Goal: Information Seeking & Learning: Learn about a topic

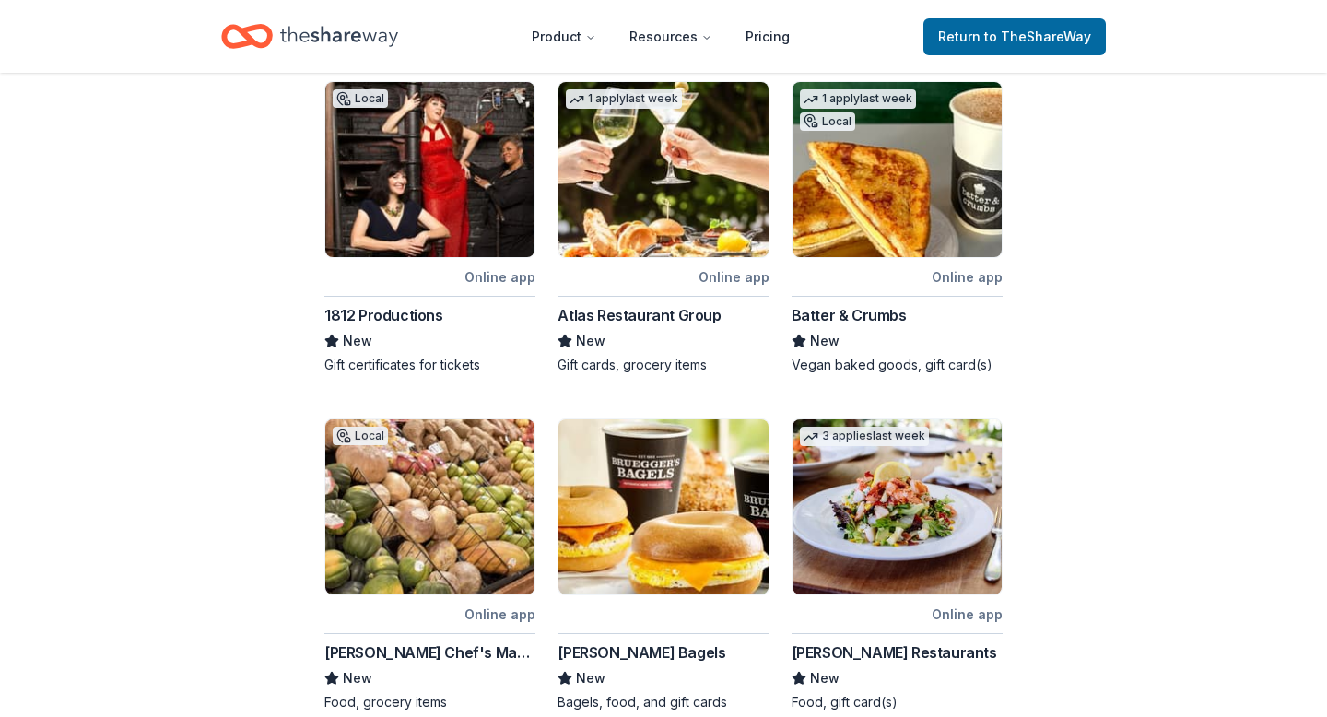
scroll to position [342, 0]
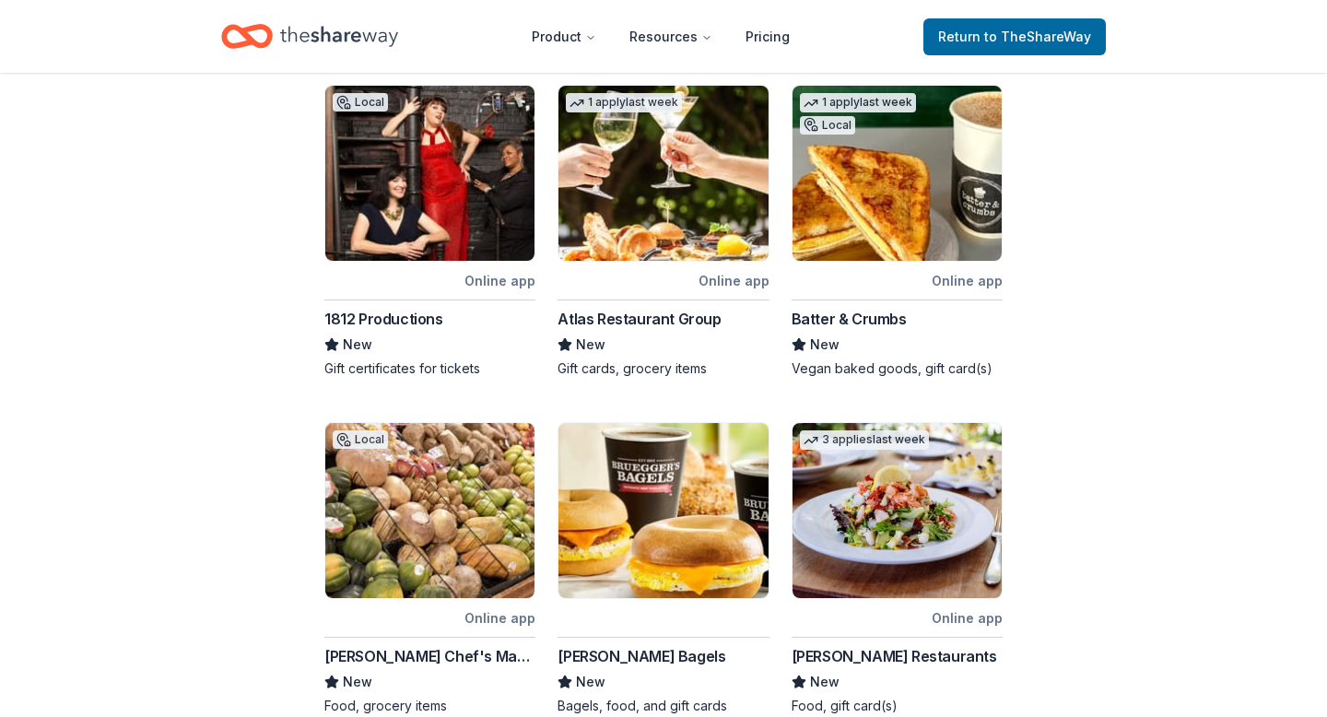
click at [391, 316] on div "1812 Productions" at bounding box center [383, 319] width 119 height 22
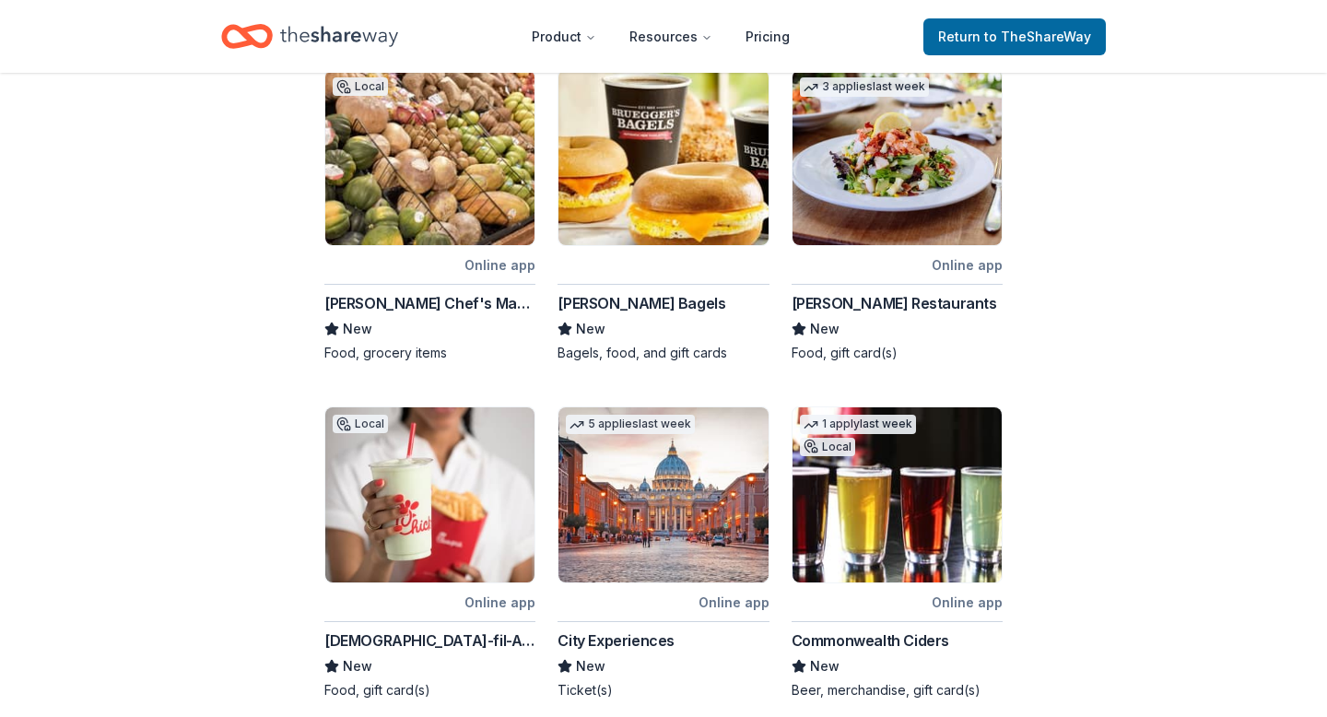
scroll to position [669, 0]
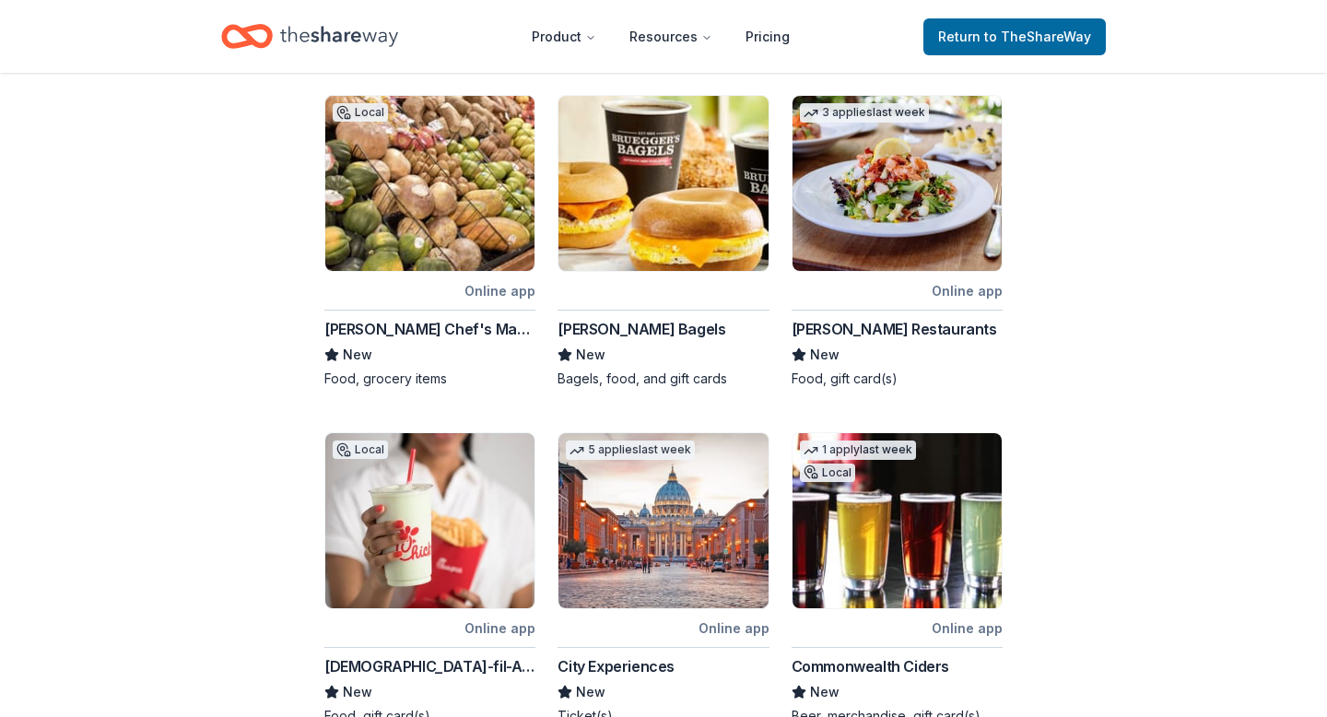
click at [670, 328] on div "[PERSON_NAME] Bagels" at bounding box center [642, 329] width 168 height 22
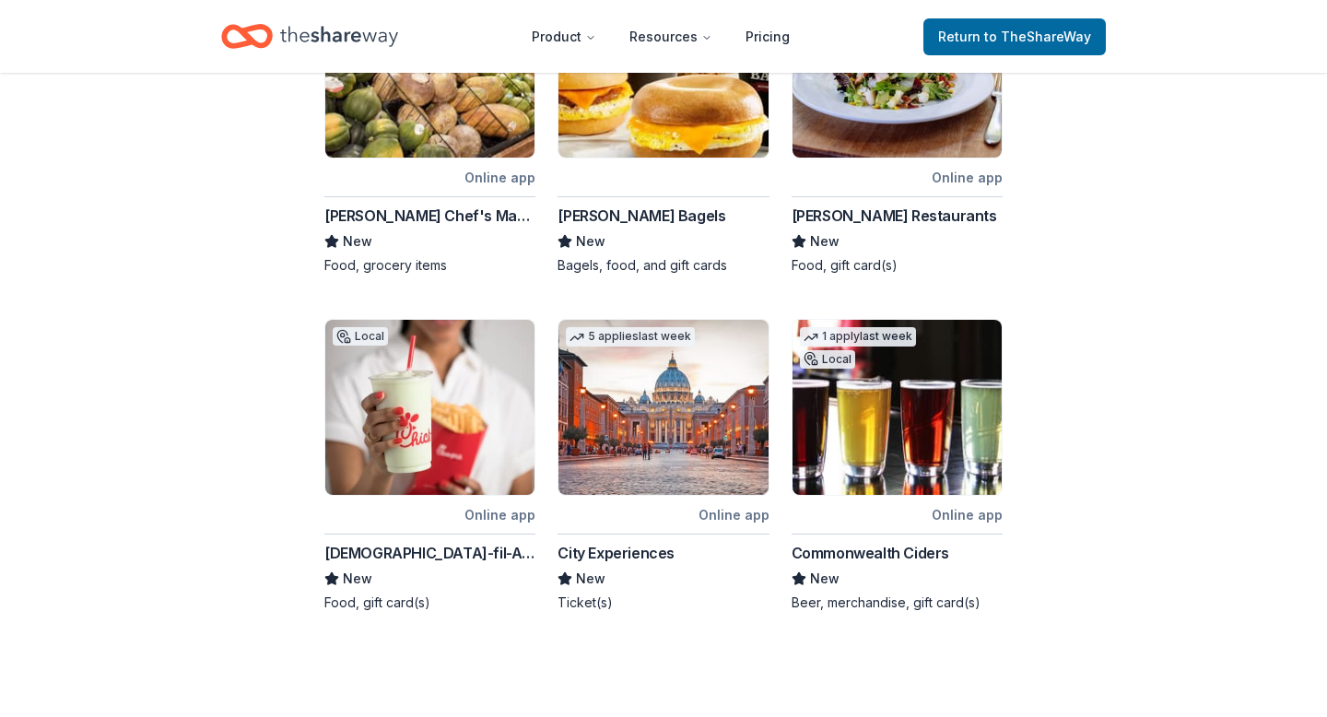
scroll to position [884, 0]
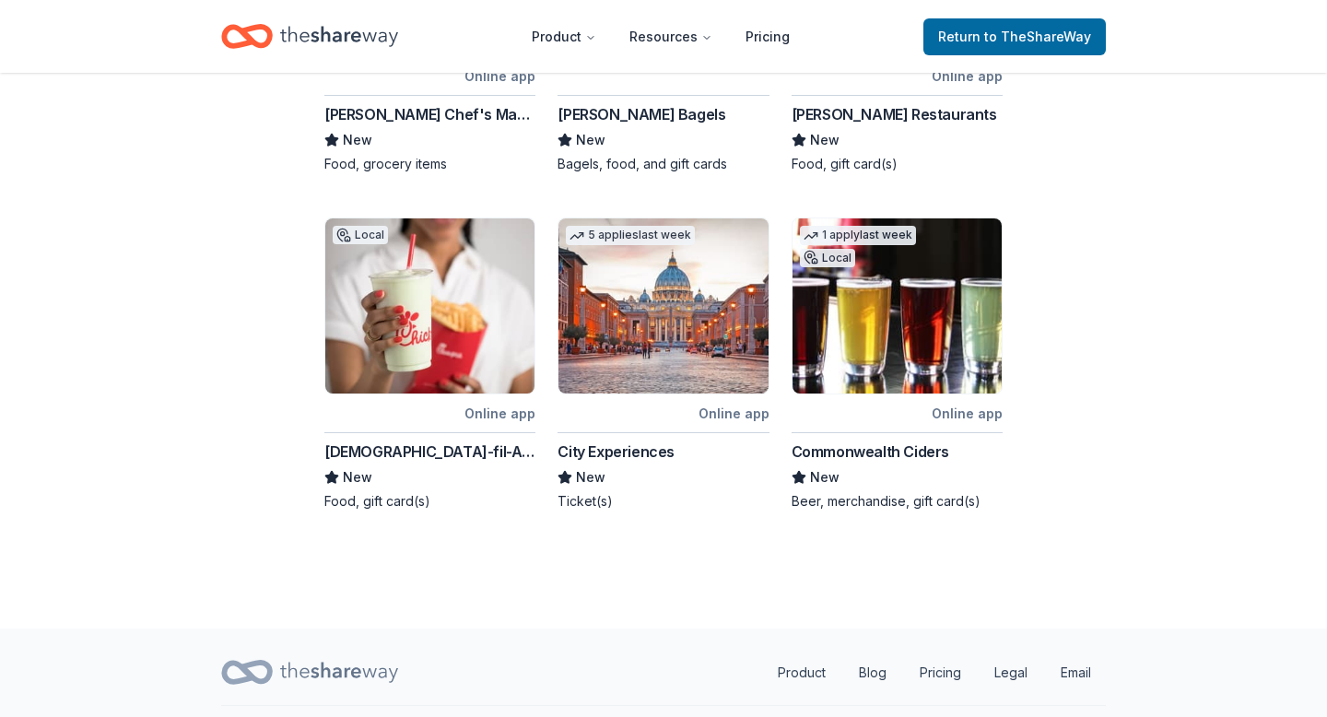
click at [910, 445] on div "Commonwealth Ciders" at bounding box center [871, 452] width 158 height 22
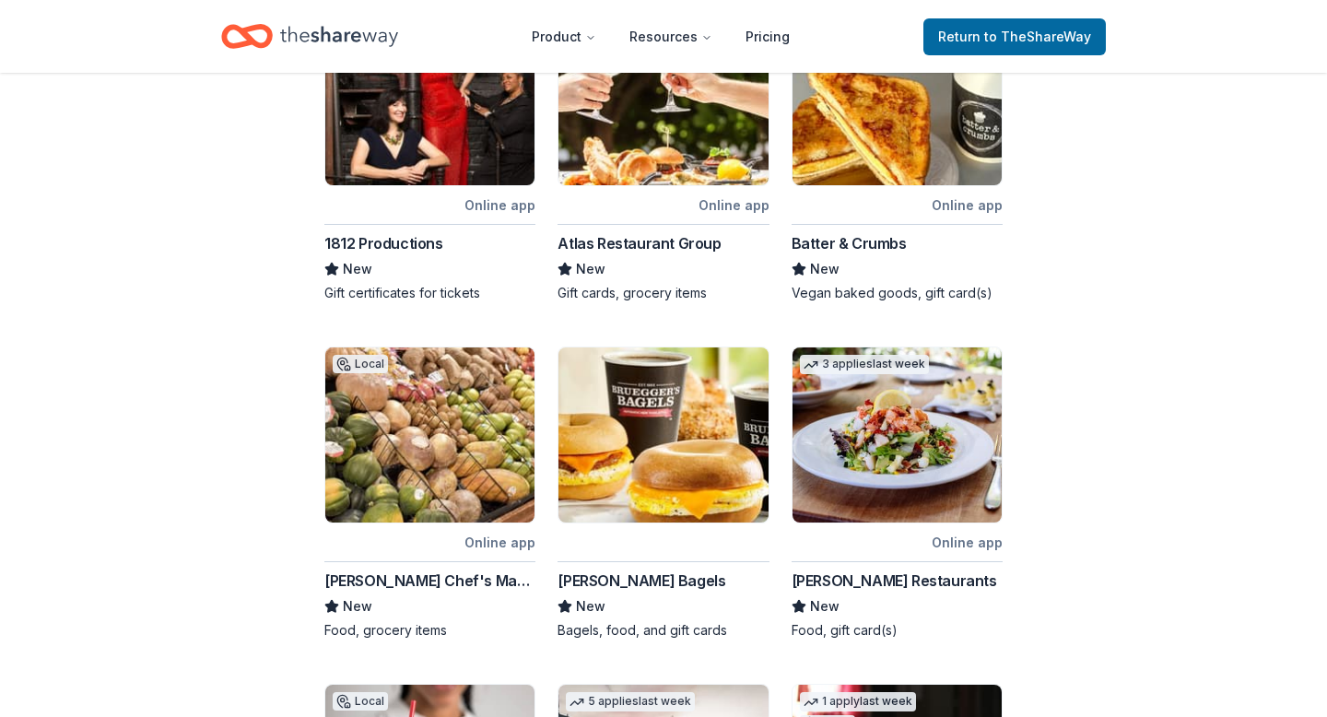
scroll to position [416, 0]
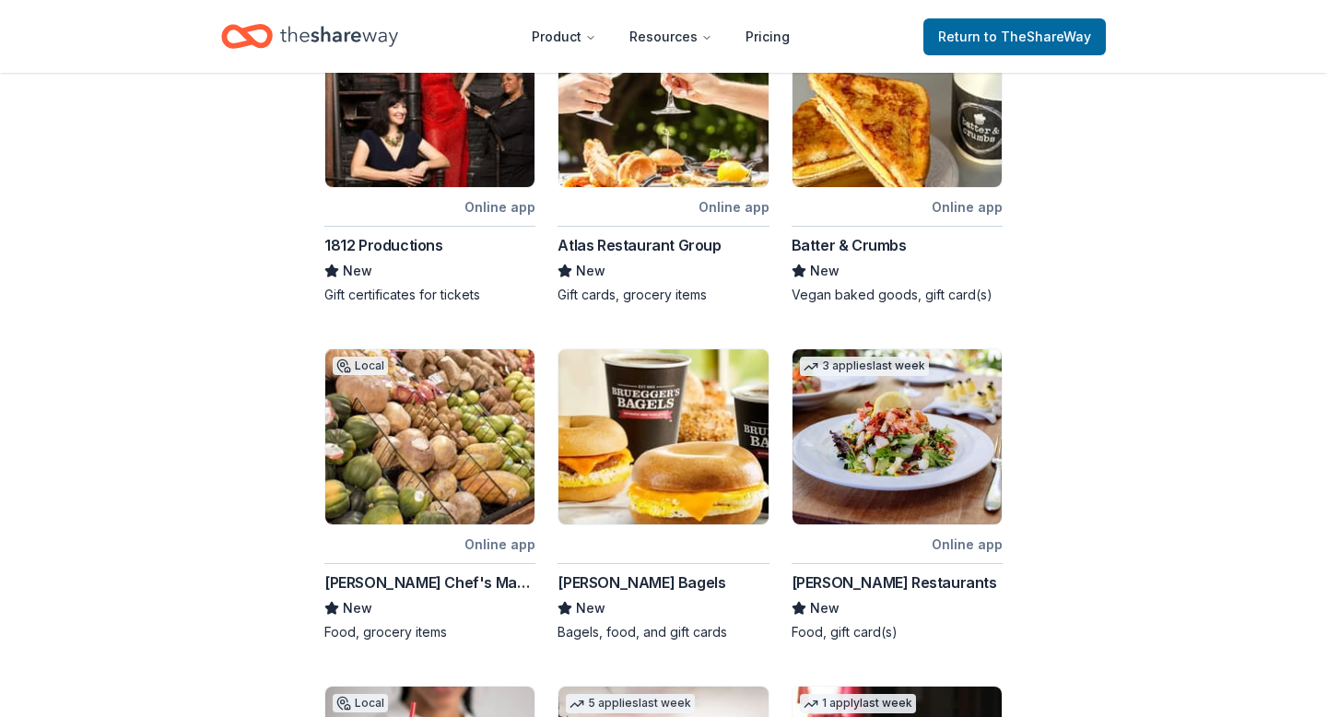
drag, startPoint x: 725, startPoint y: 249, endPoint x: 1224, endPoint y: 19, distance: 548.9
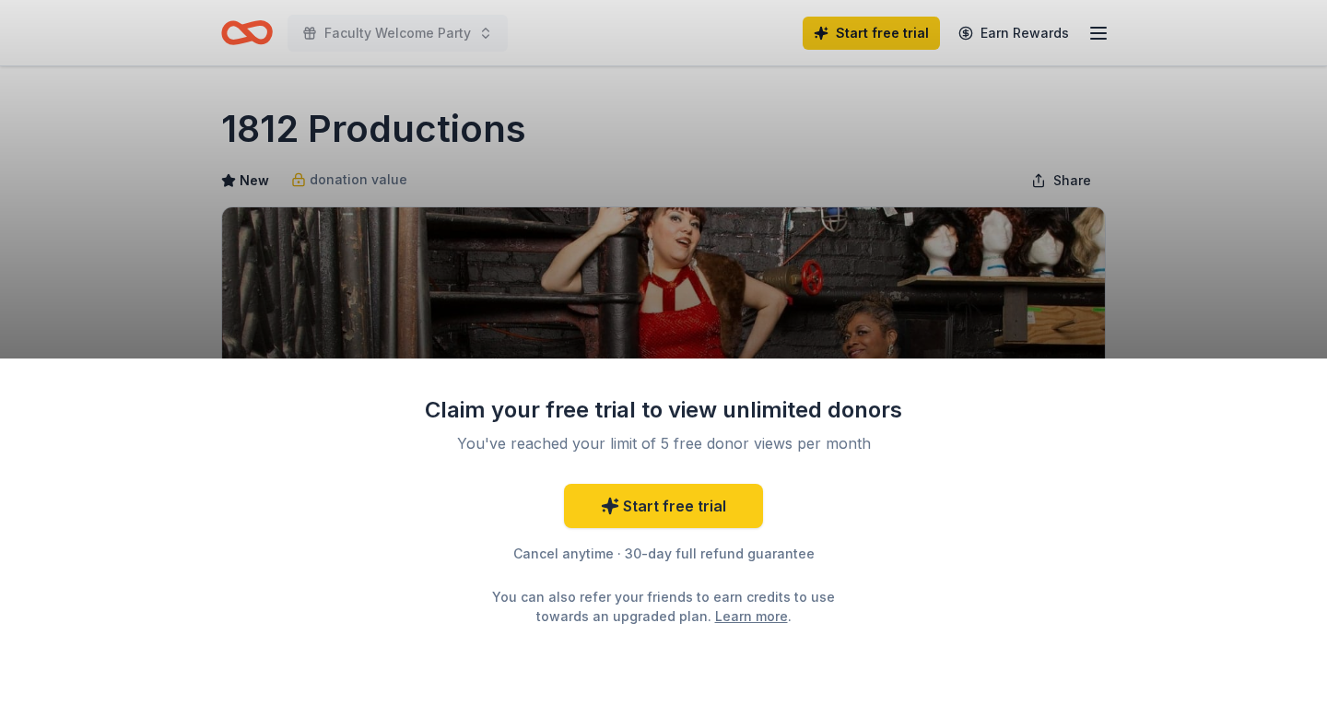
click at [839, 195] on div "Claim your free trial to view unlimited donors You've reached your limit of 5 f…" at bounding box center [663, 358] width 1327 height 717
drag, startPoint x: 523, startPoint y: 142, endPoint x: 191, endPoint y: 102, distance: 335.1
click at [191, 102] on div "Claim your free trial to view unlimited donors You've reached your limit of 5 f…" at bounding box center [663, 358] width 1327 height 717
click at [257, 136] on div "Claim your free trial to view unlimited donors You've reached your limit of 5 f…" at bounding box center [663, 358] width 1327 height 717
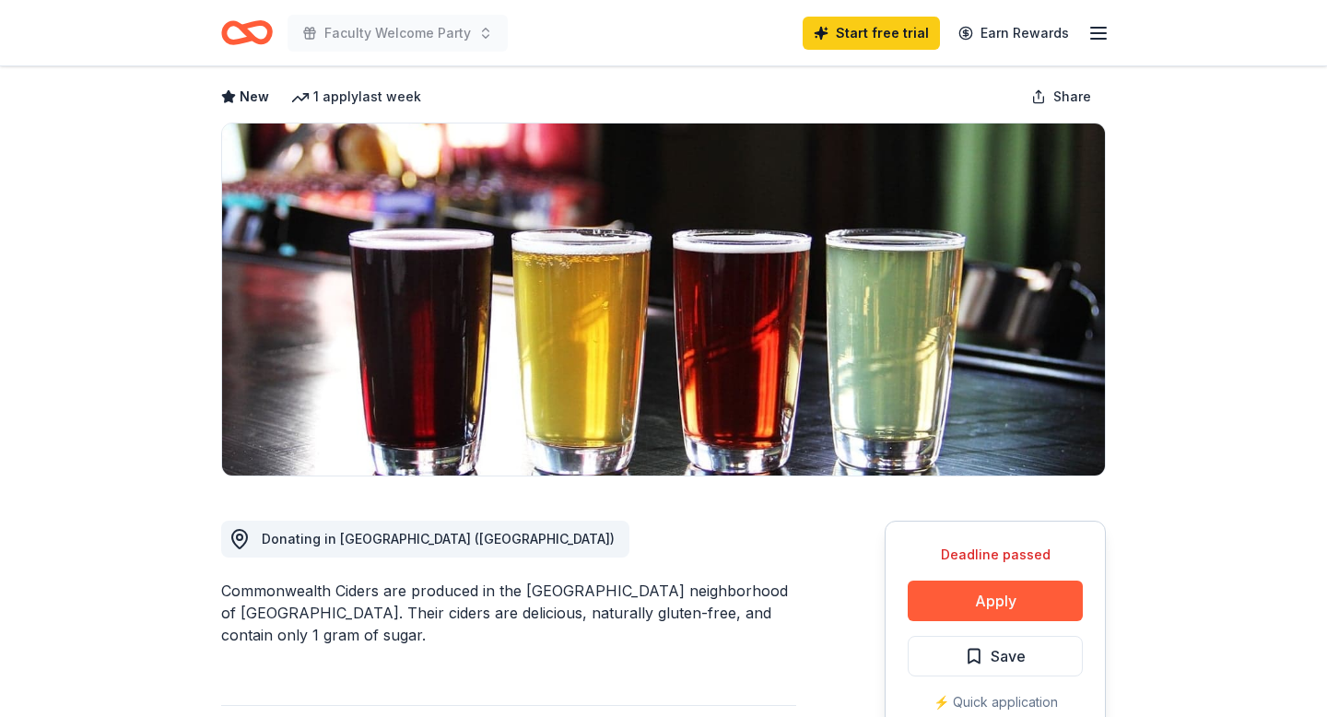
scroll to position [235, 0]
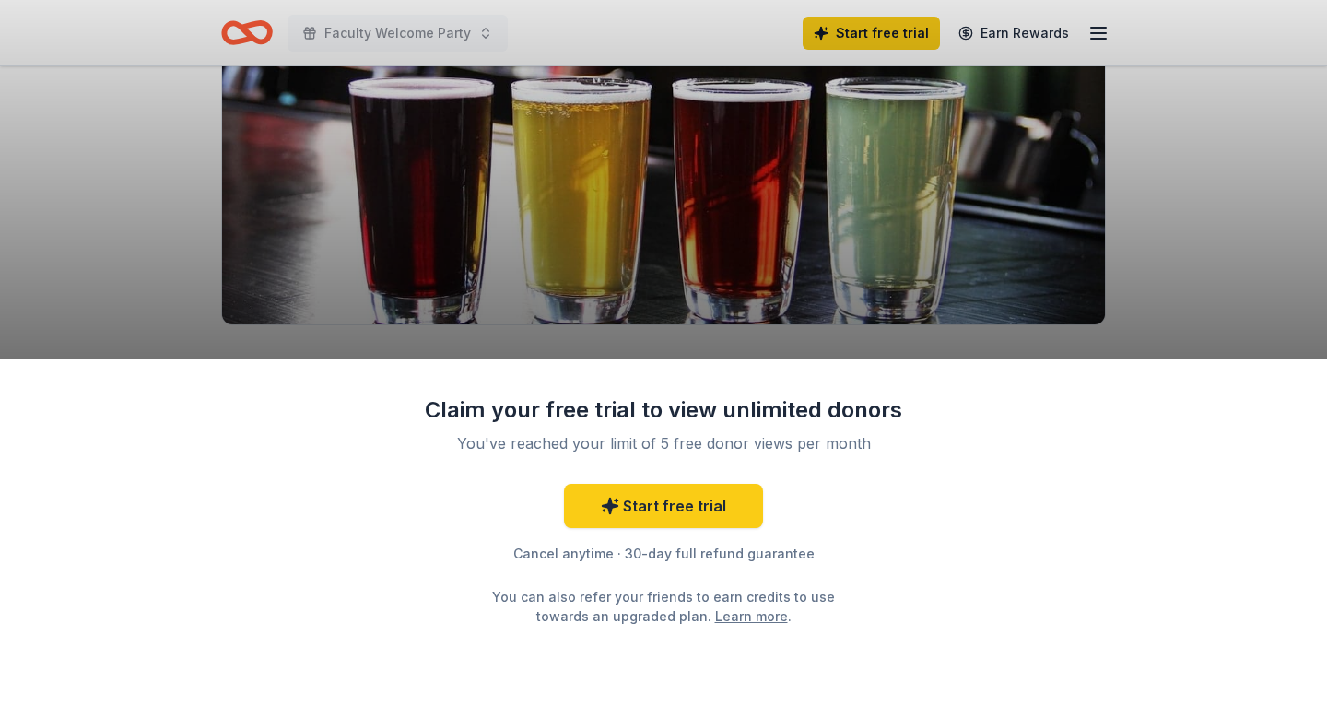
click at [715, 619] on link "Learn more" at bounding box center [751, 615] width 73 height 19
